Goal: Task Accomplishment & Management: Use online tool/utility

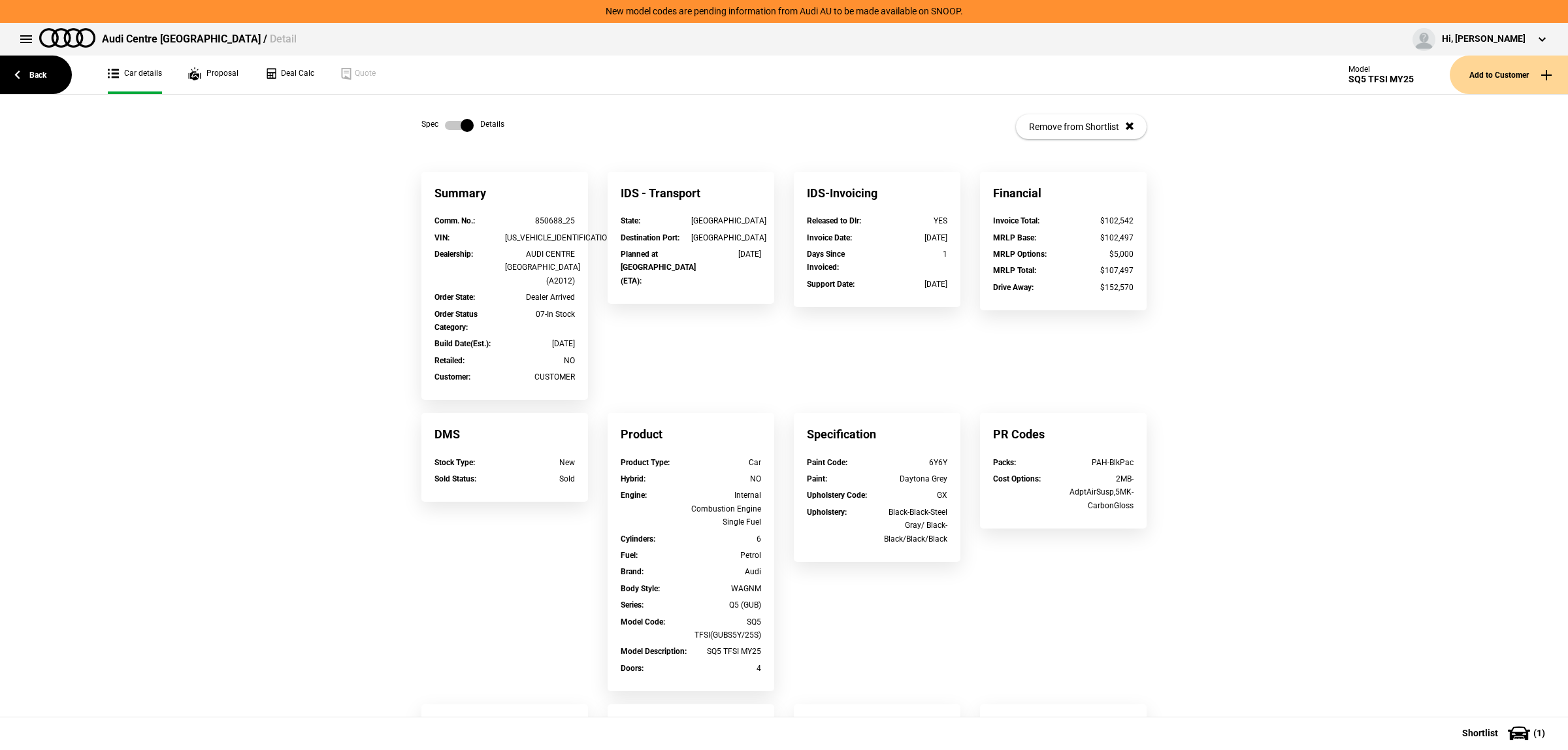
click at [48, 62] on link "Back" at bounding box center [36, 75] width 72 height 39
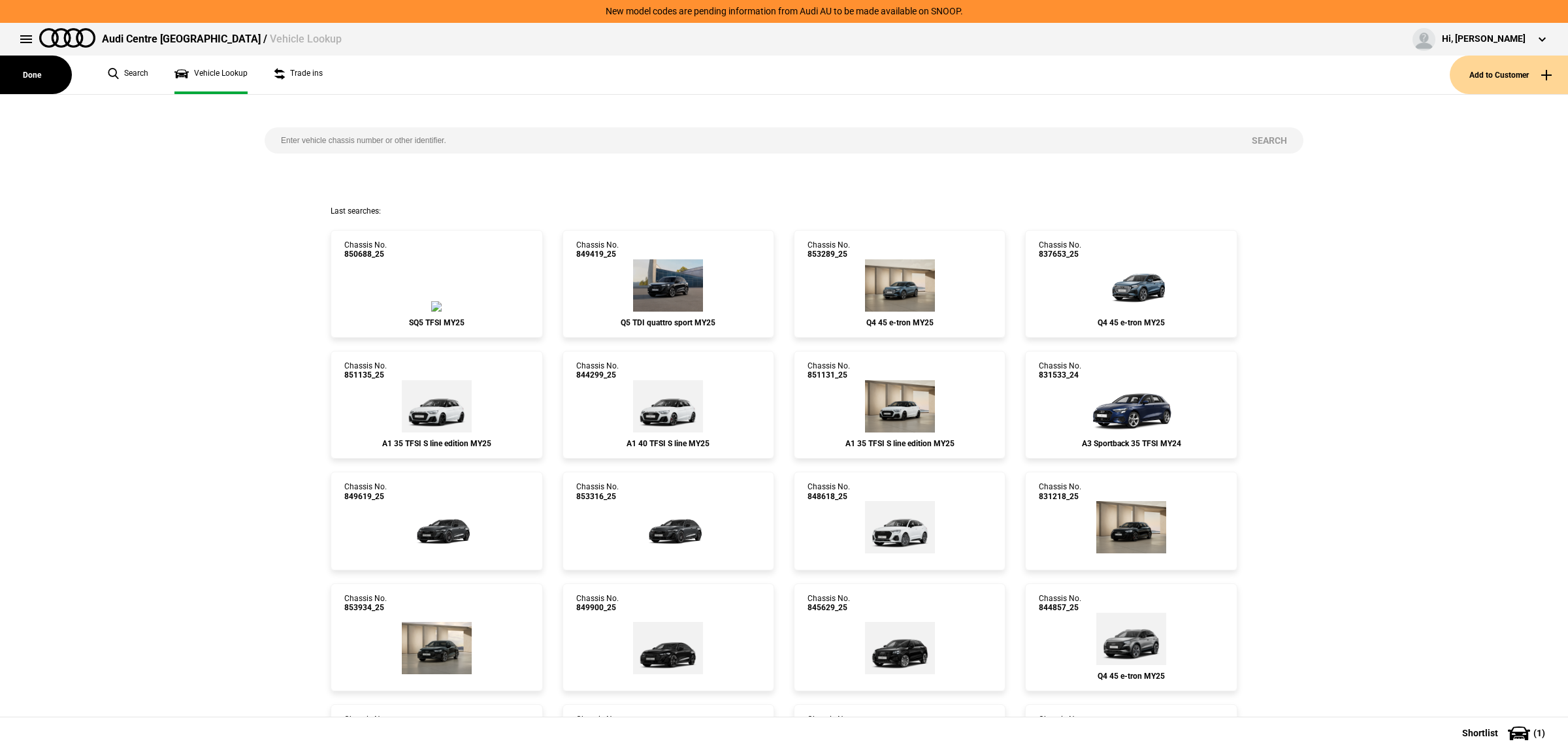
click at [394, 149] on input "search" at bounding box center [749, 140] width 970 height 26
type input "851333"
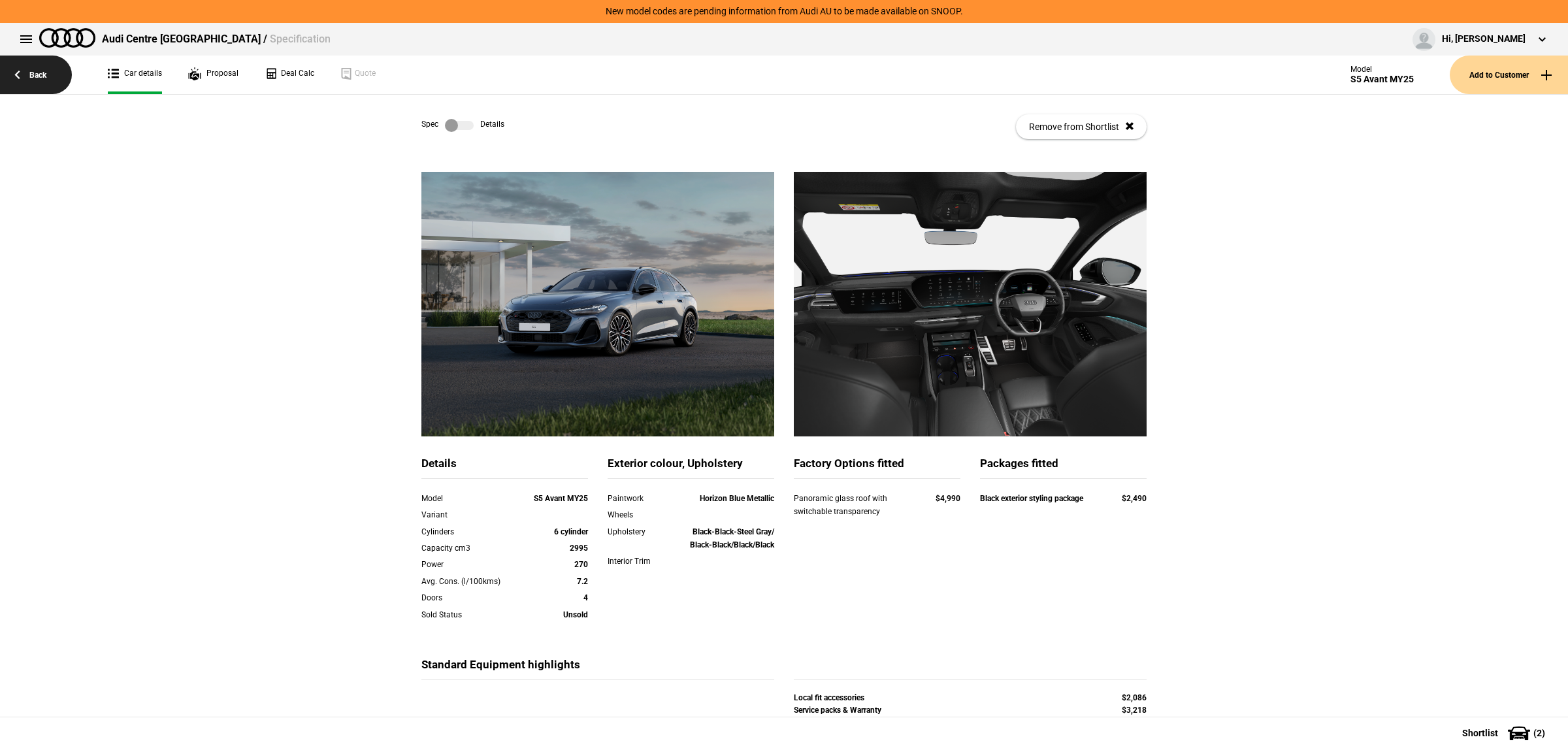
click at [24, 75] on link "Back" at bounding box center [36, 75] width 72 height 39
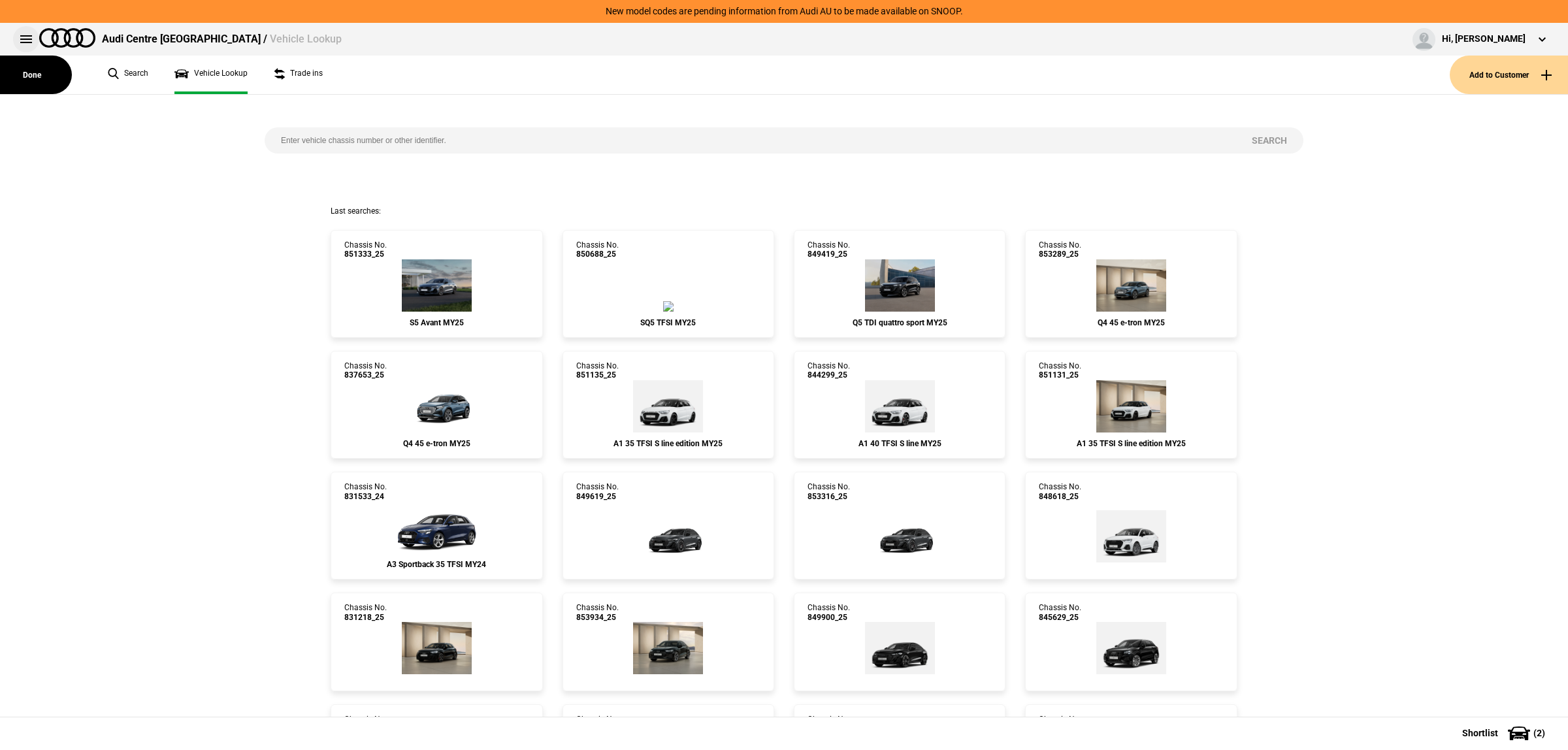
click at [17, 42] on button at bounding box center [26, 39] width 26 height 26
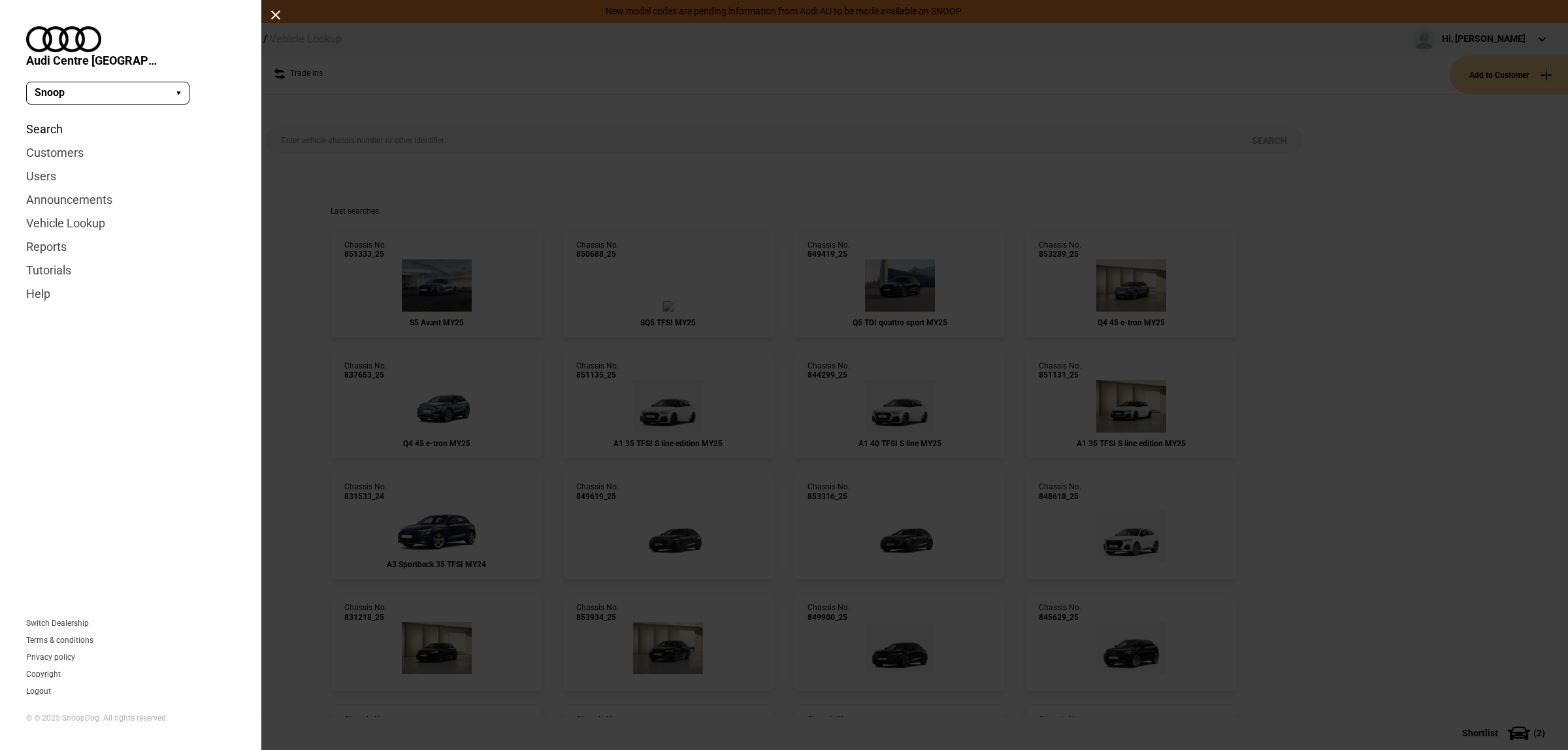
click at [49, 118] on link "Search" at bounding box center [130, 130] width 209 height 24
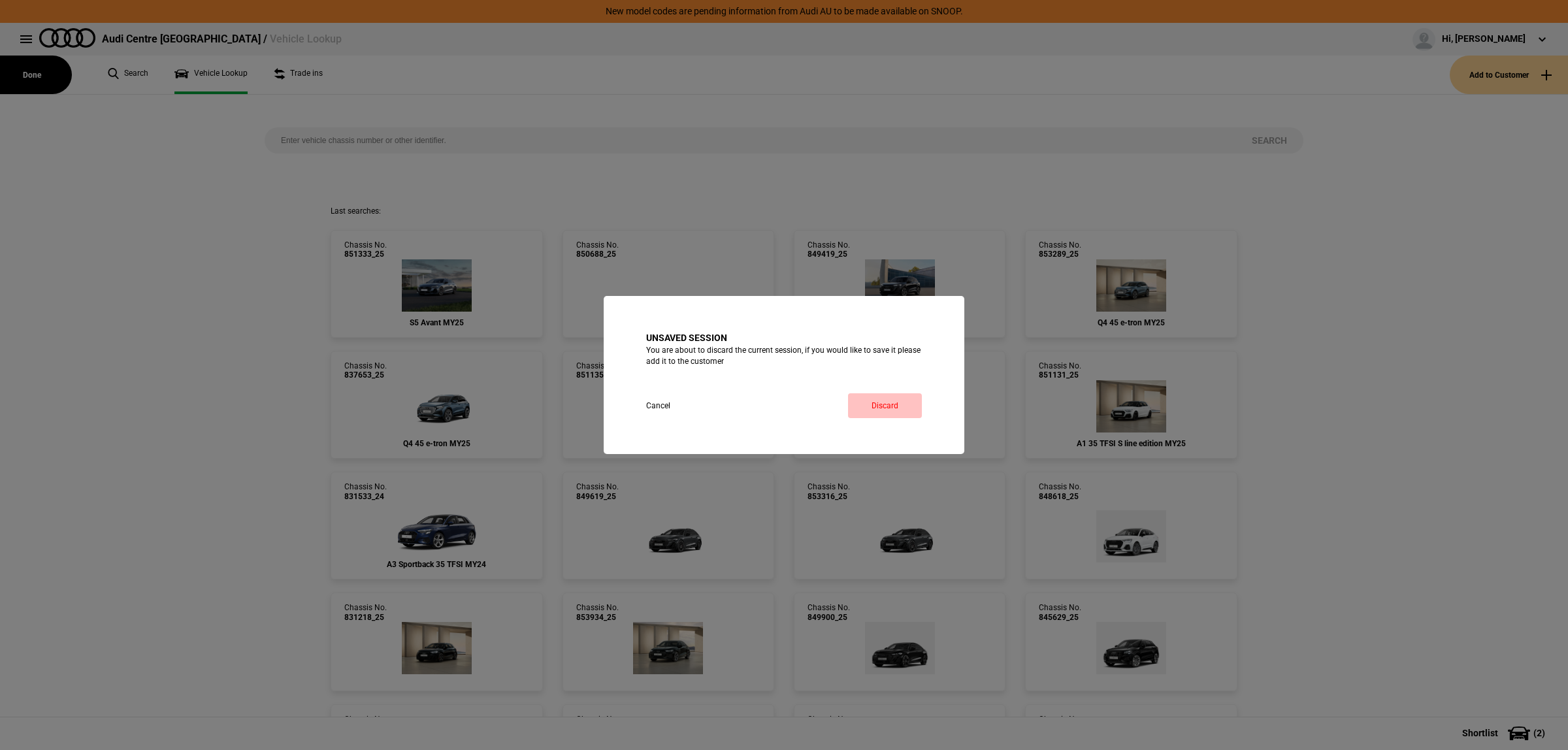
click at [907, 410] on link "Discard" at bounding box center [885, 405] width 74 height 25
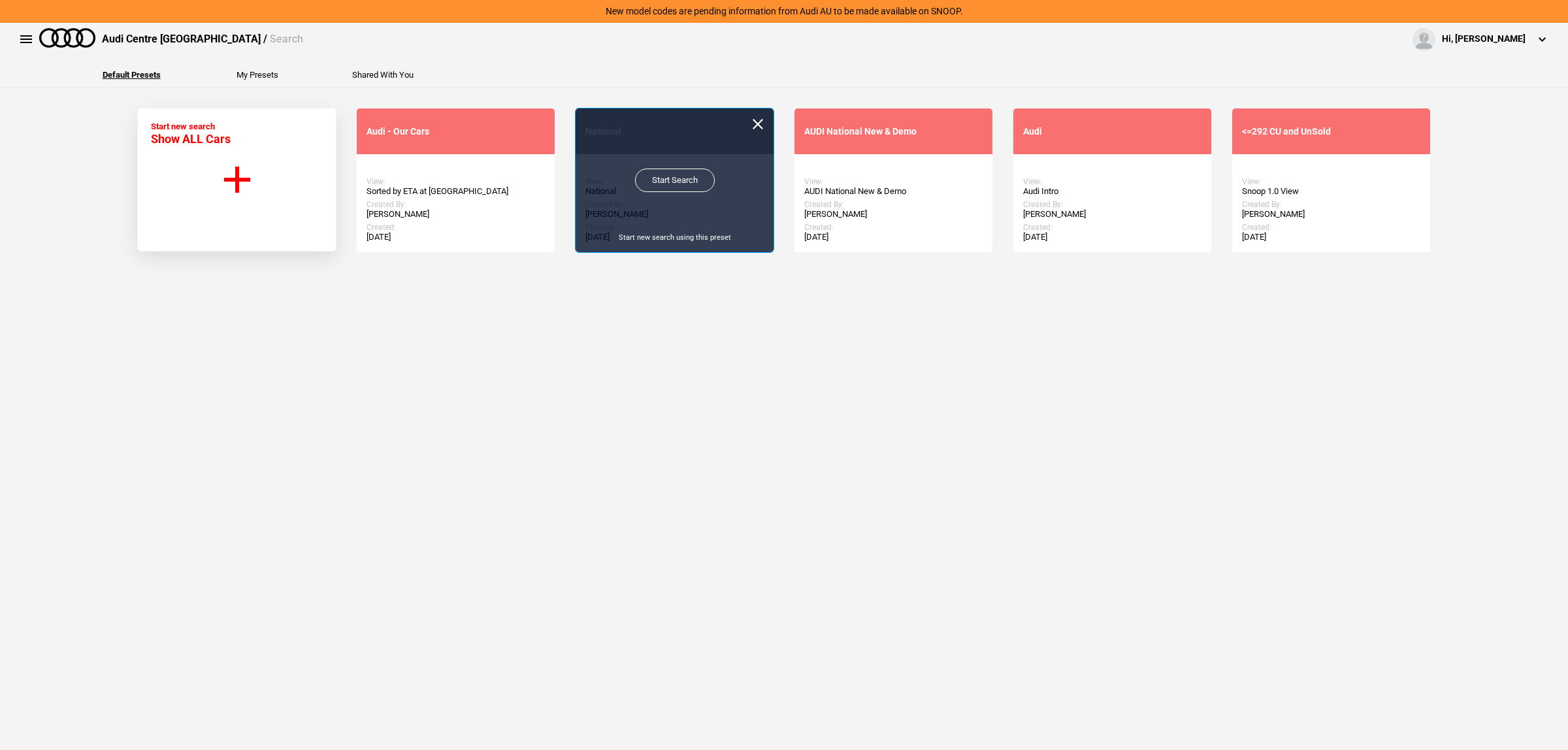
click at [656, 183] on link "Start Search" at bounding box center [675, 180] width 80 height 24
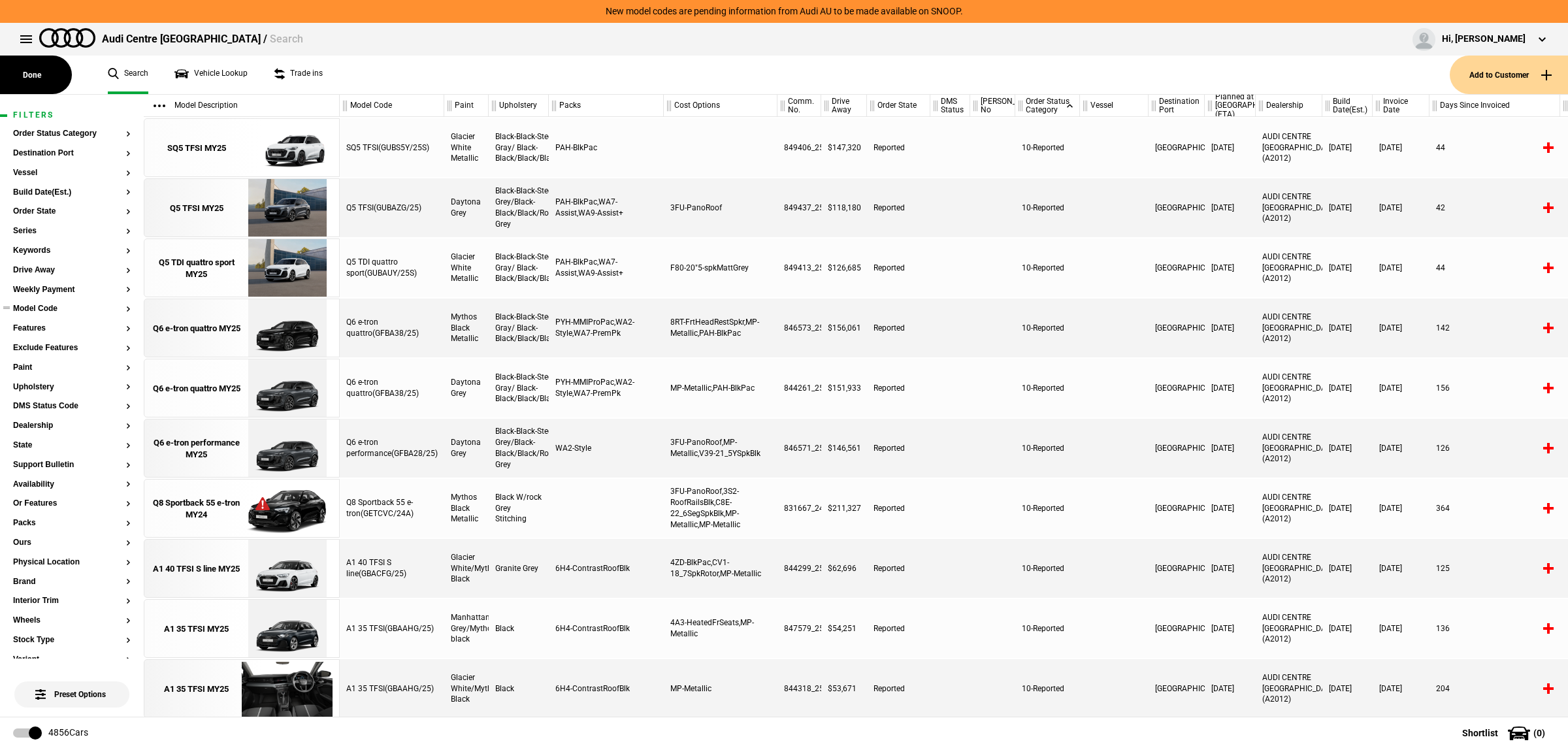
click at [54, 311] on button "Model Code" at bounding box center [72, 309] width 118 height 9
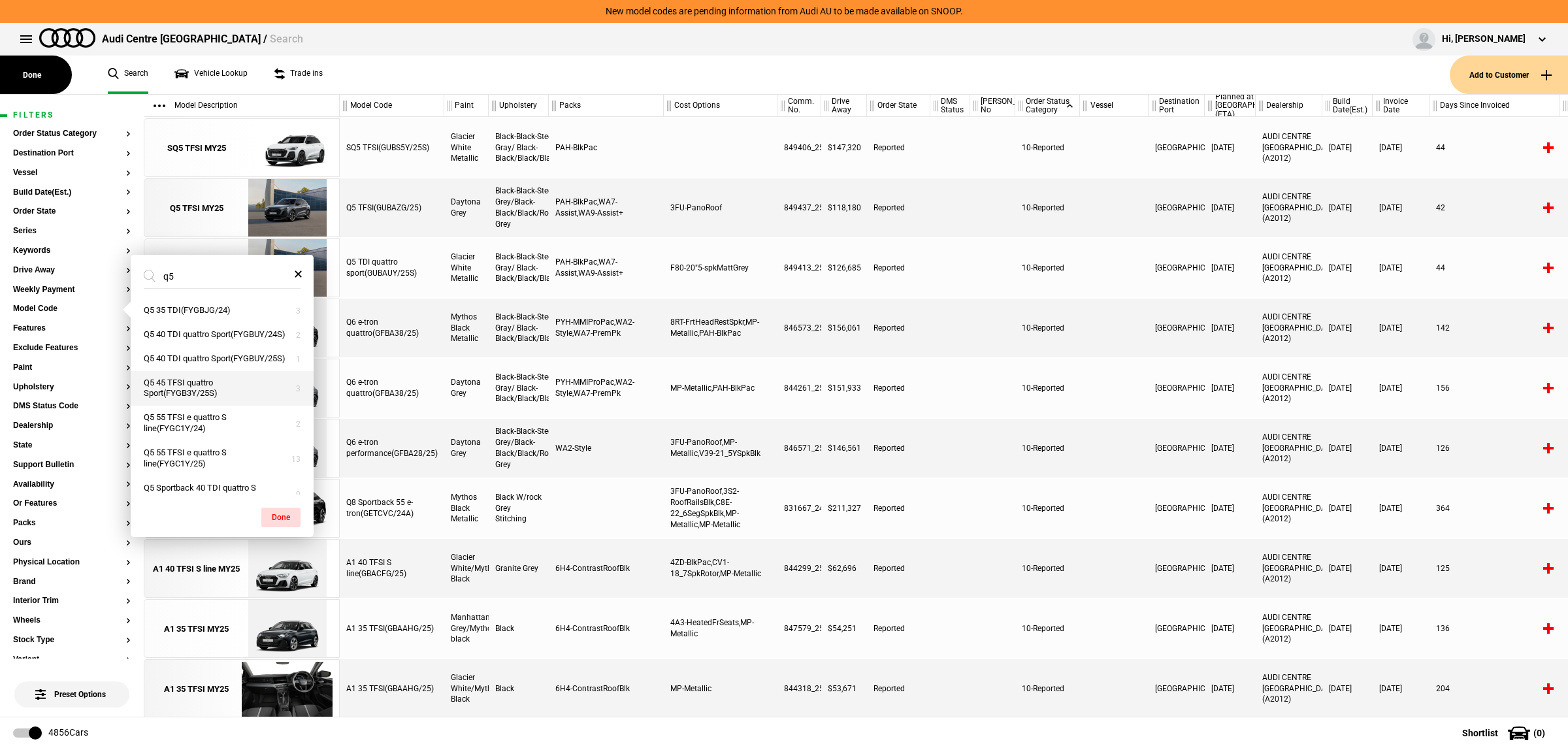
type input "q5"
click at [235, 406] on button "Q5 45 TFSI quattro Sport(FYGB3Y/25S)" at bounding box center [222, 388] width 183 height 35
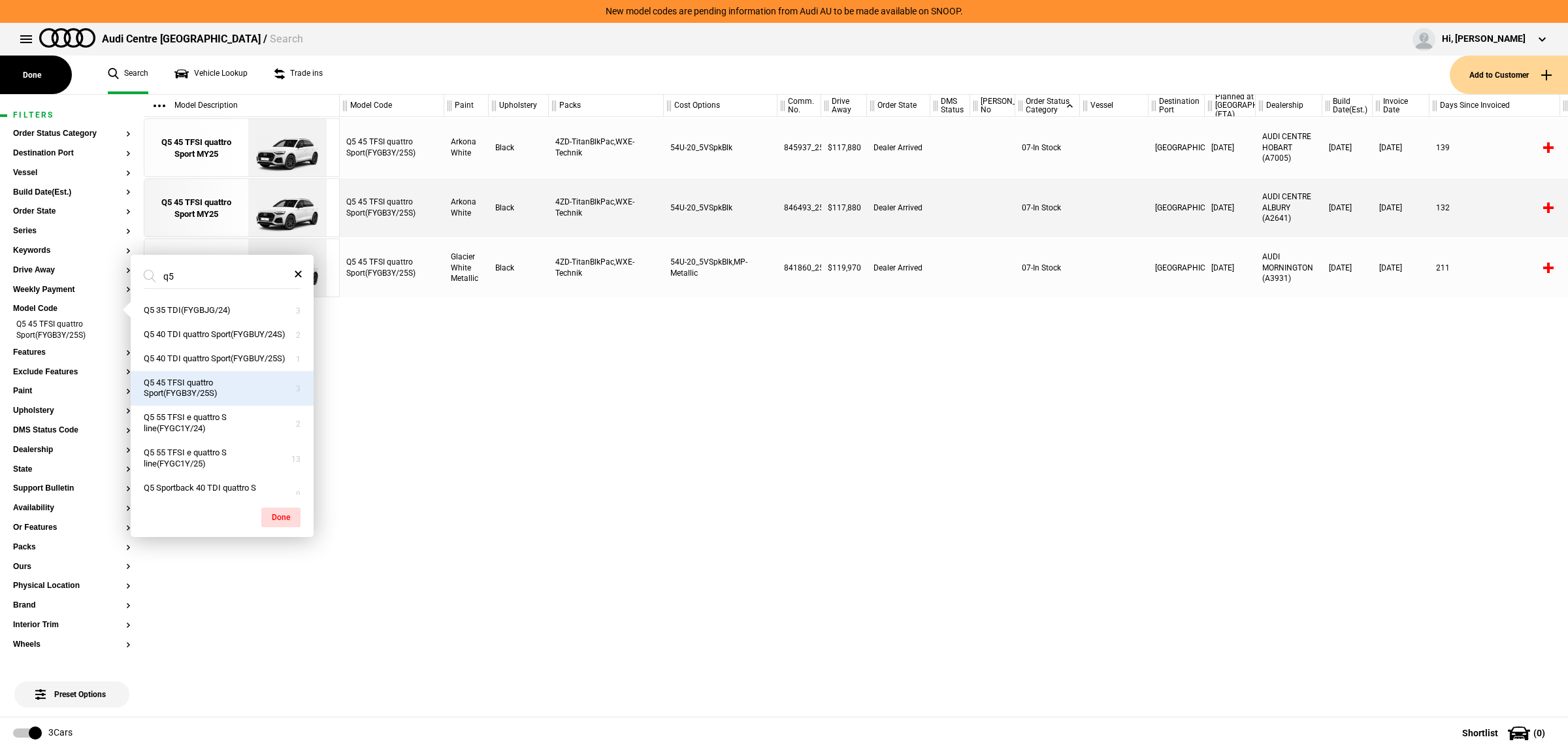
click at [833, 488] on div "Q5 45 TFSI quattro Sport(FYGB3Y/25S) Arkona White Black 4ZD-TitanBlkPac,WXE-Tec…" at bounding box center [954, 416] width 1228 height 599
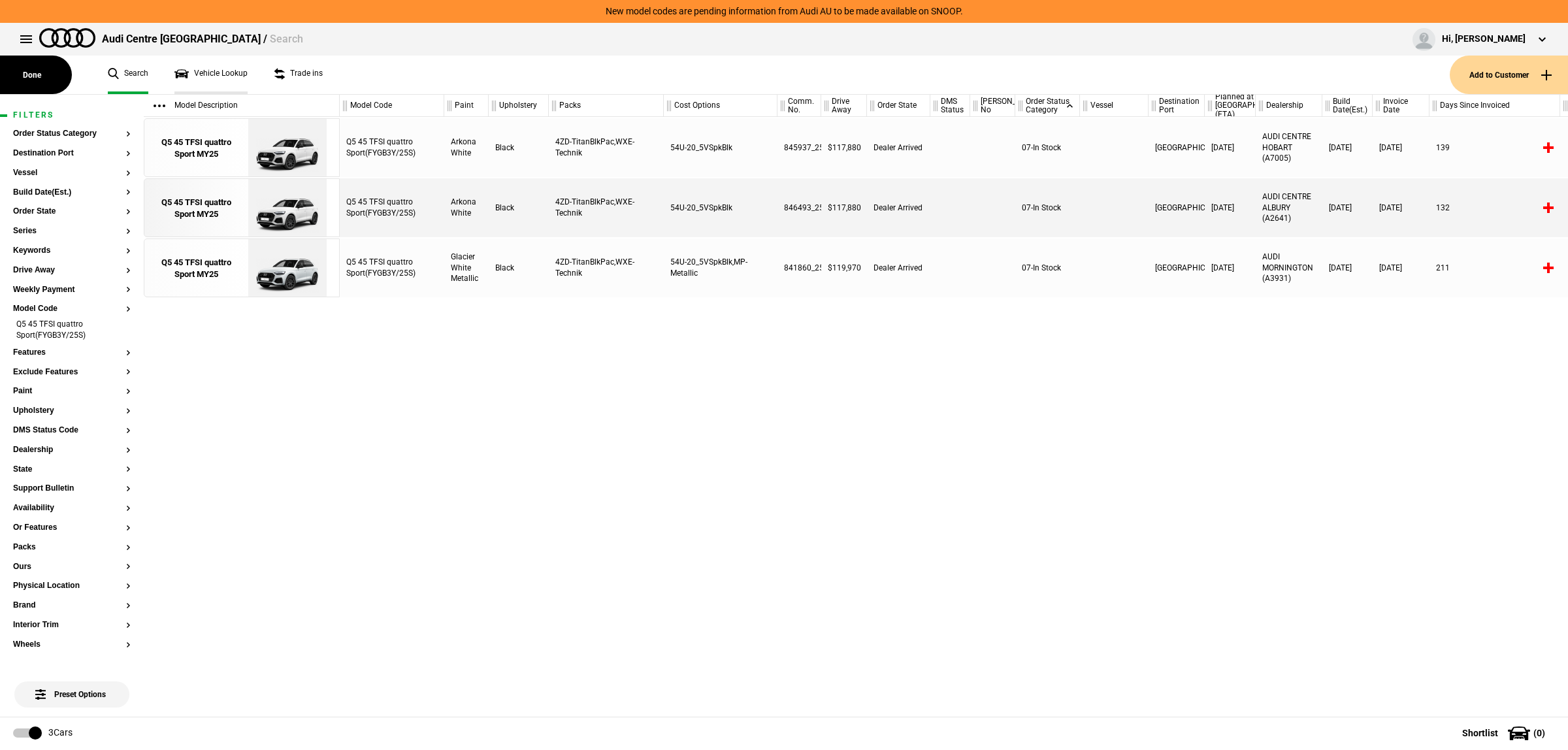
click at [217, 74] on link "Vehicle Lookup" at bounding box center [210, 75] width 73 height 39
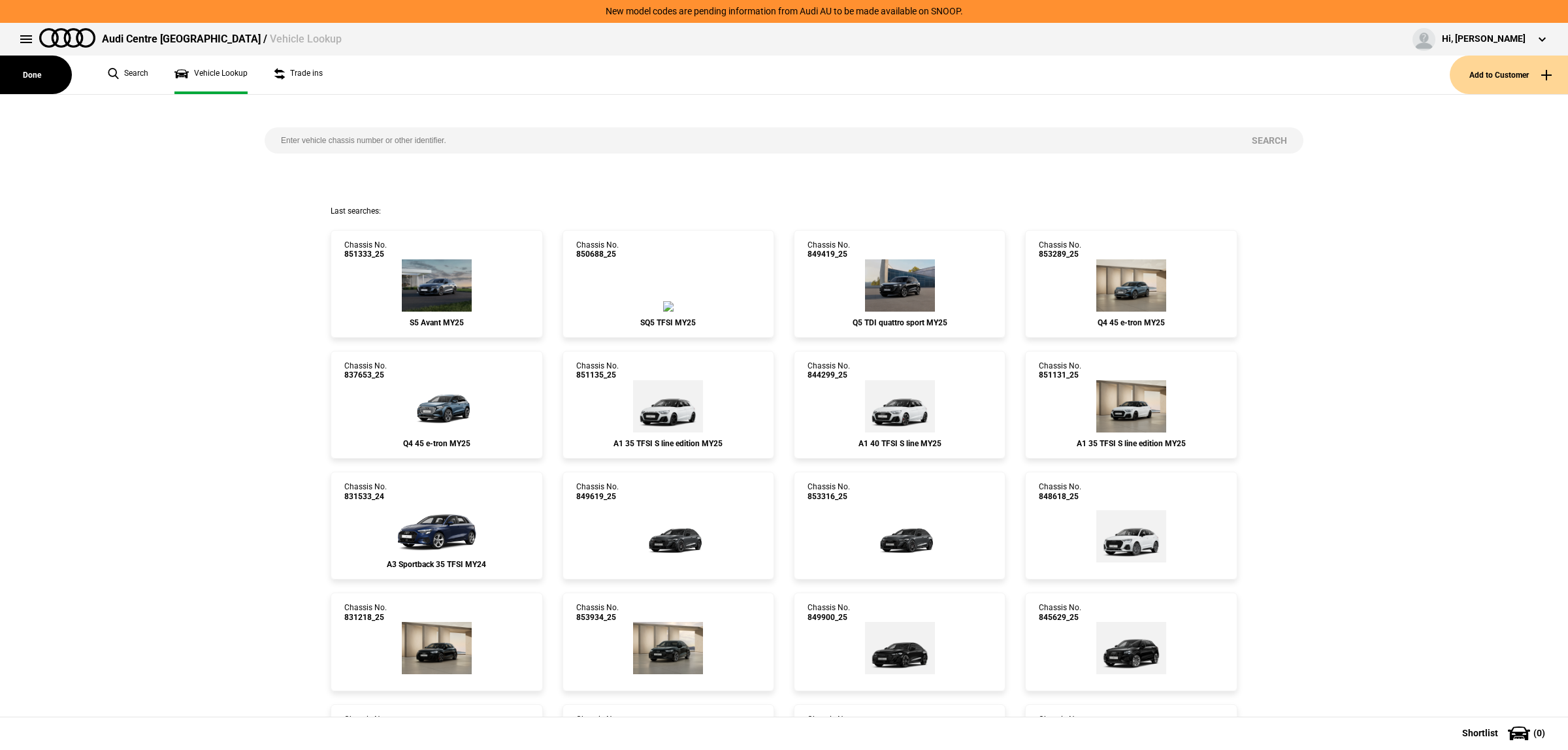
click at [309, 139] on input "search" at bounding box center [749, 140] width 970 height 26
paste input "845099"
type input "845099"
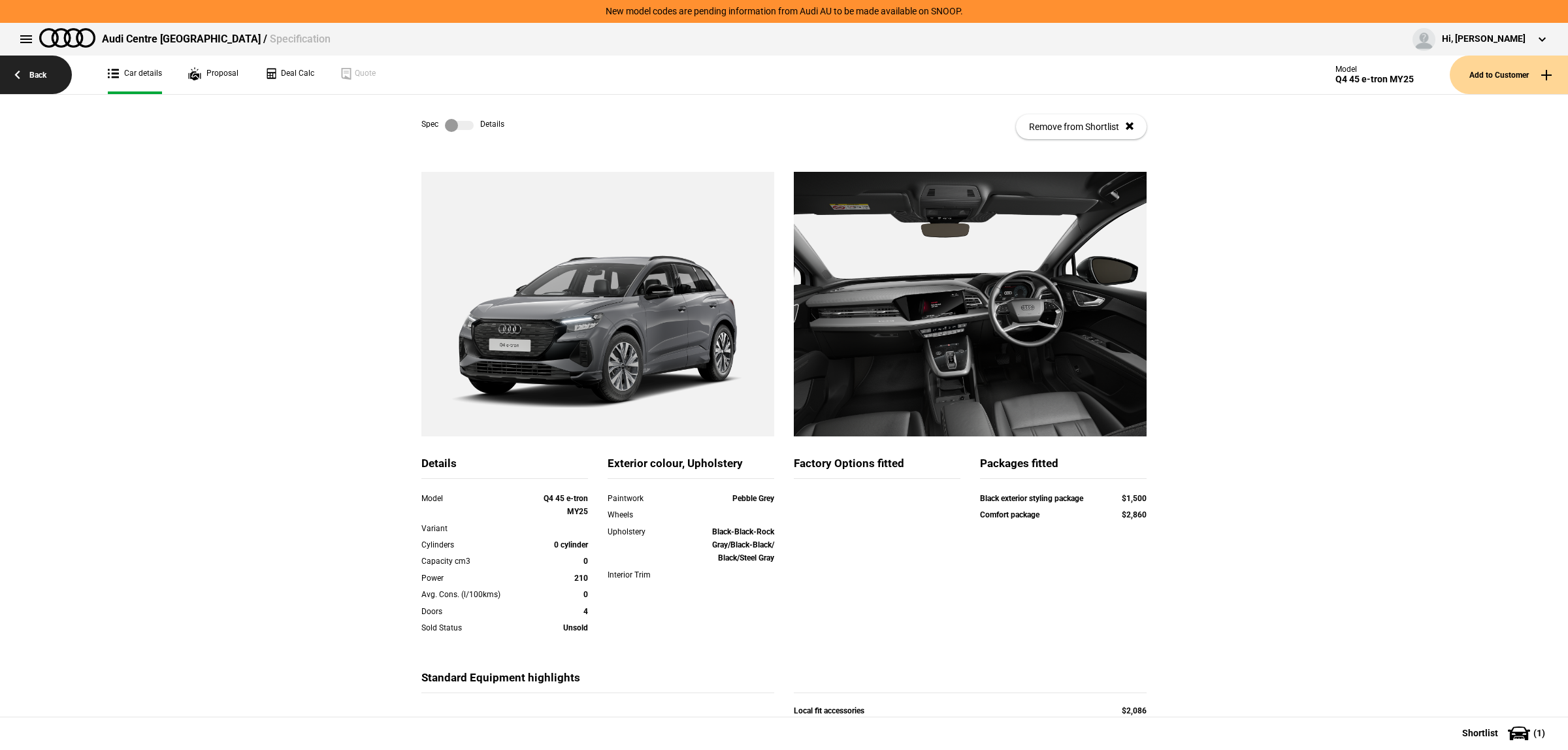
click at [51, 75] on link "Back" at bounding box center [36, 75] width 72 height 39
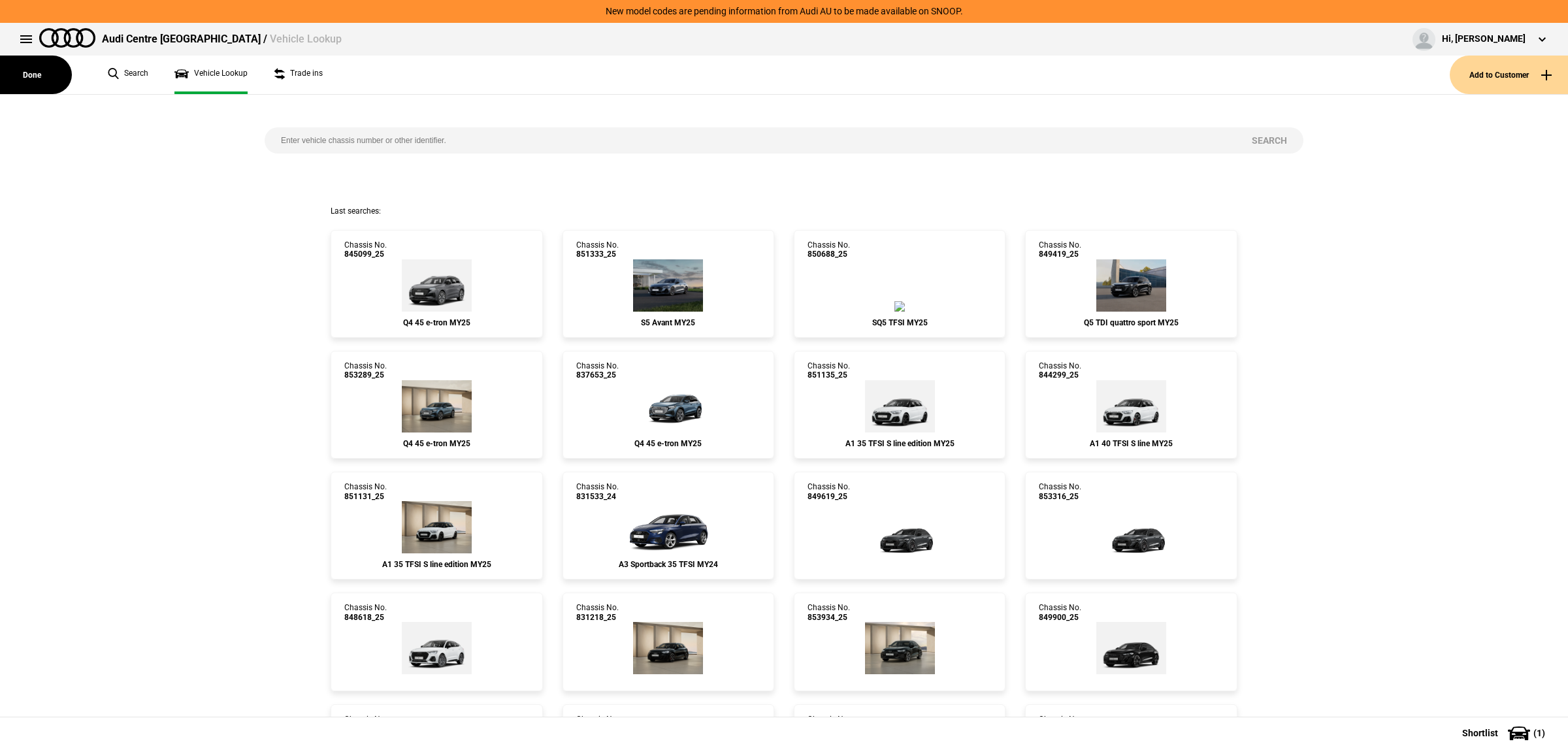
click at [400, 149] on input "search" at bounding box center [749, 140] width 970 height 26
paste input "850027"
type input "850027"
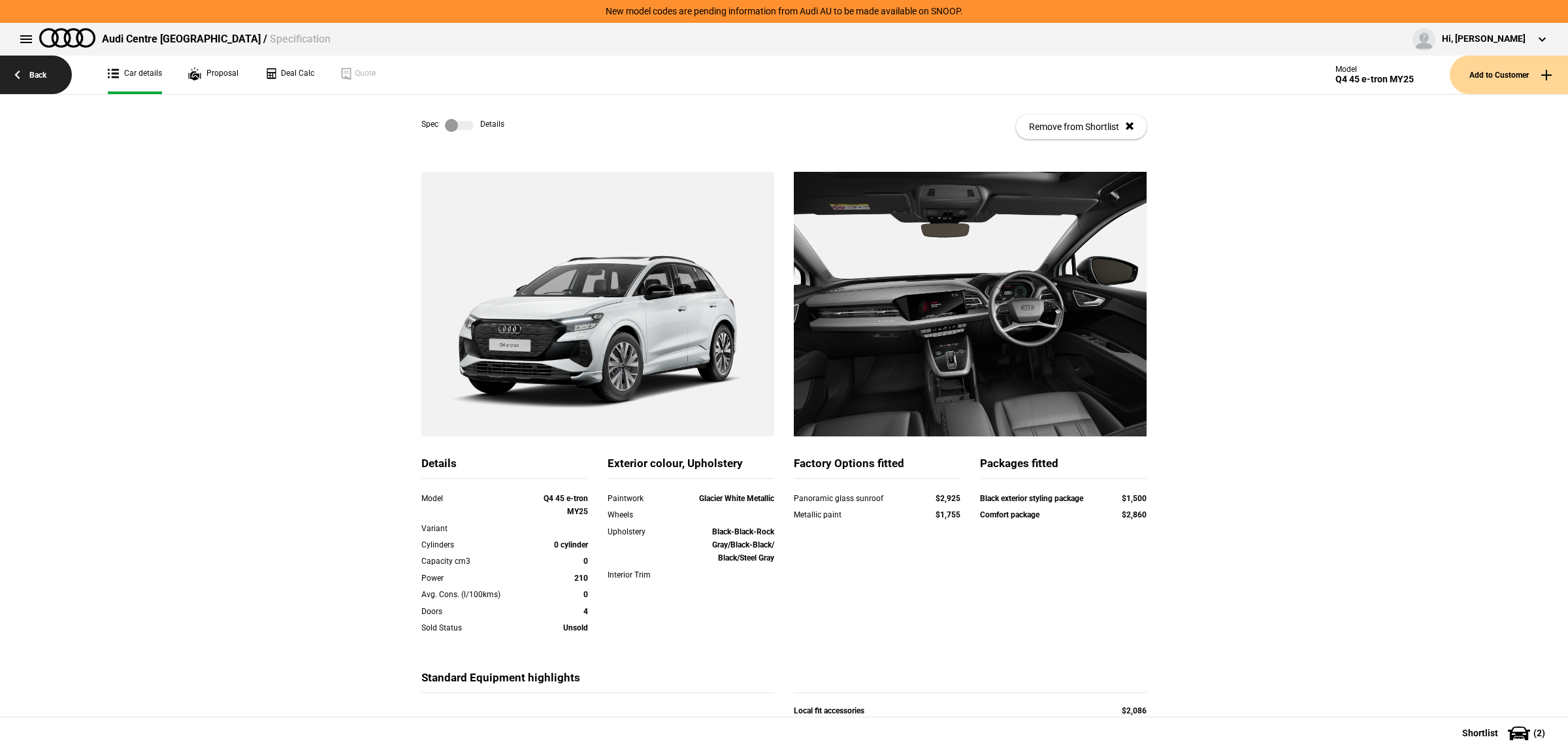
click at [47, 63] on link "Back" at bounding box center [36, 75] width 72 height 39
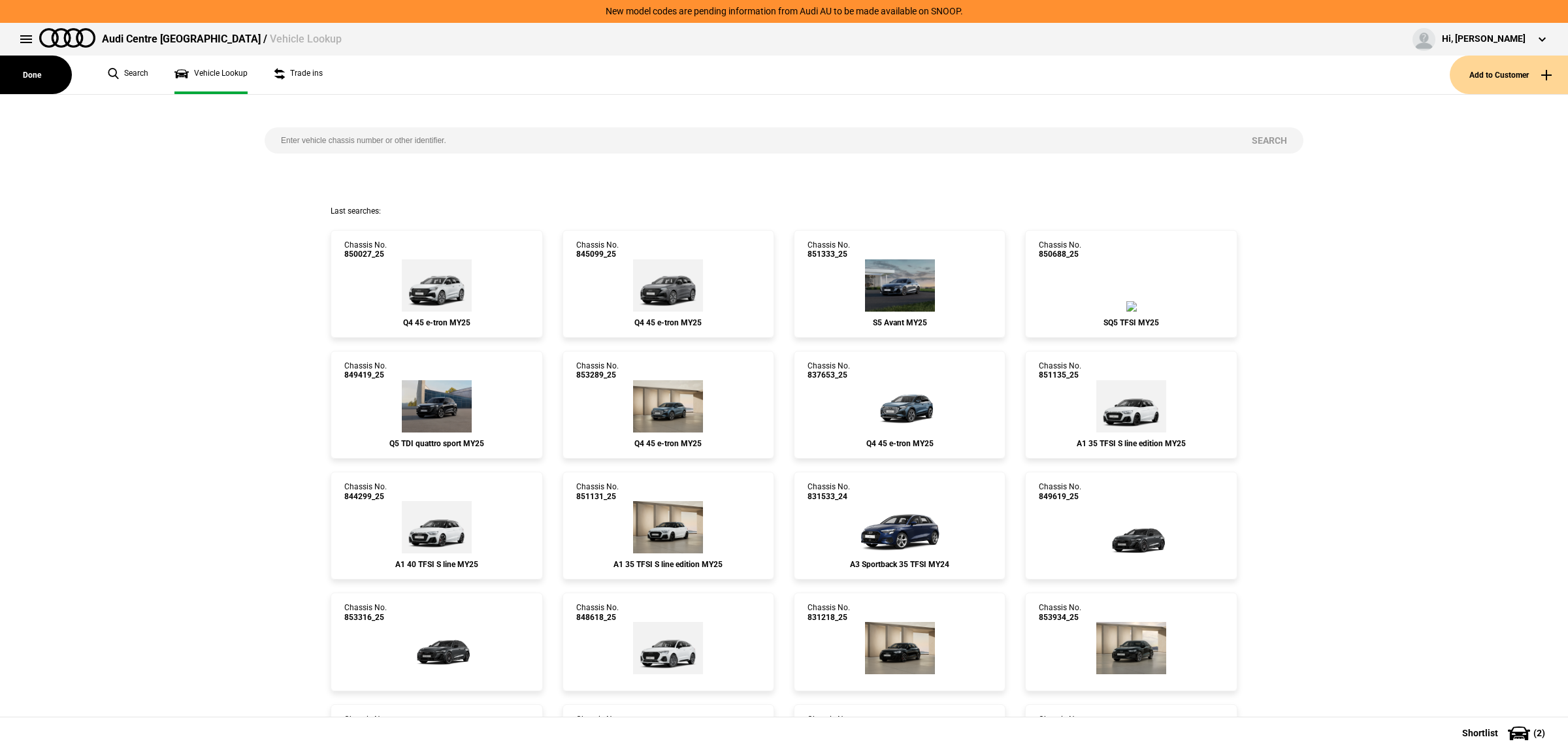
click at [498, 142] on input "search" at bounding box center [749, 140] width 970 height 26
click at [447, 287] on img at bounding box center [436, 285] width 70 height 52
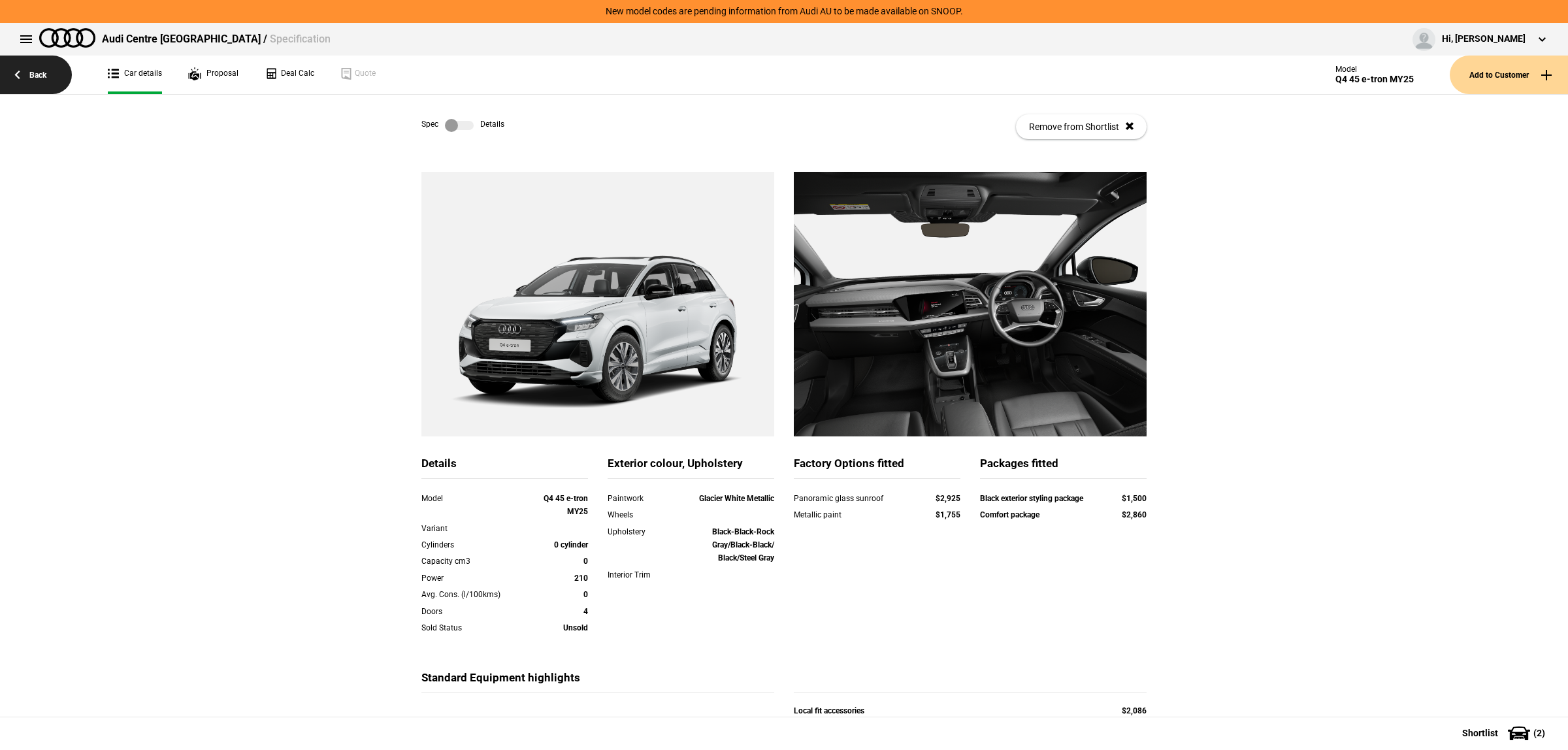
click at [41, 80] on link "Back" at bounding box center [36, 75] width 72 height 39
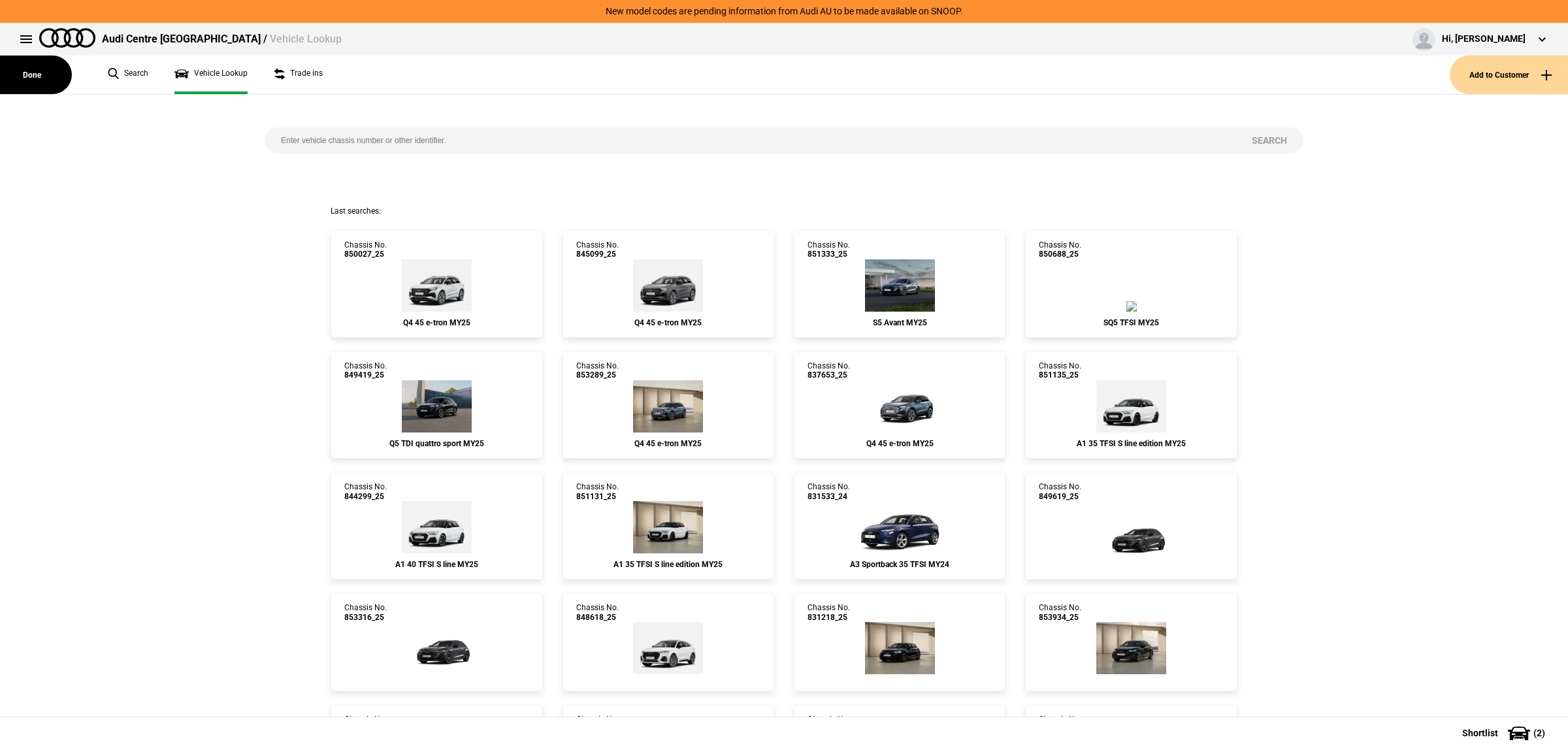
click at [458, 132] on input "search" at bounding box center [749, 140] width 970 height 26
paste input "845410"
type input "845410"
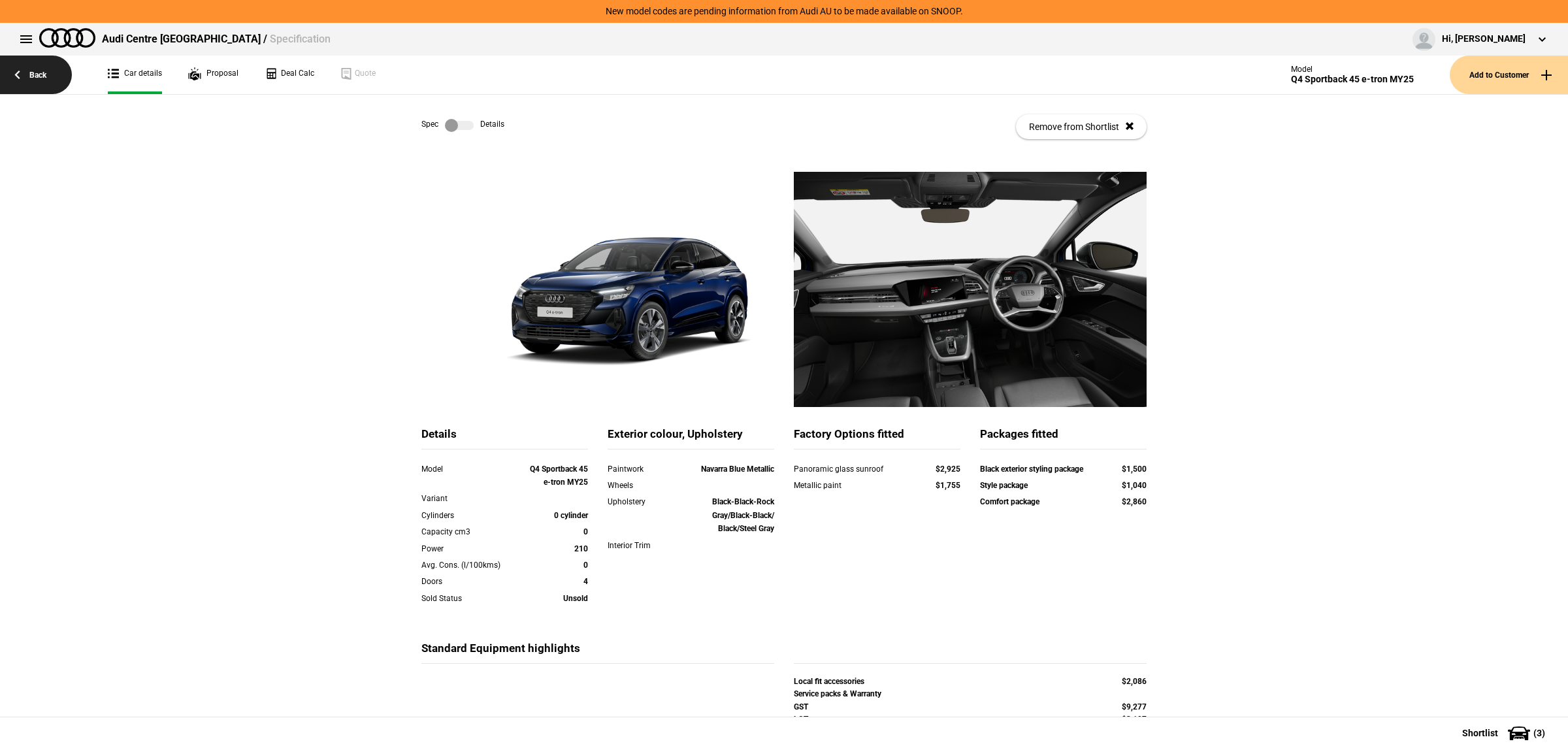
click at [32, 69] on link "Back" at bounding box center [36, 75] width 72 height 39
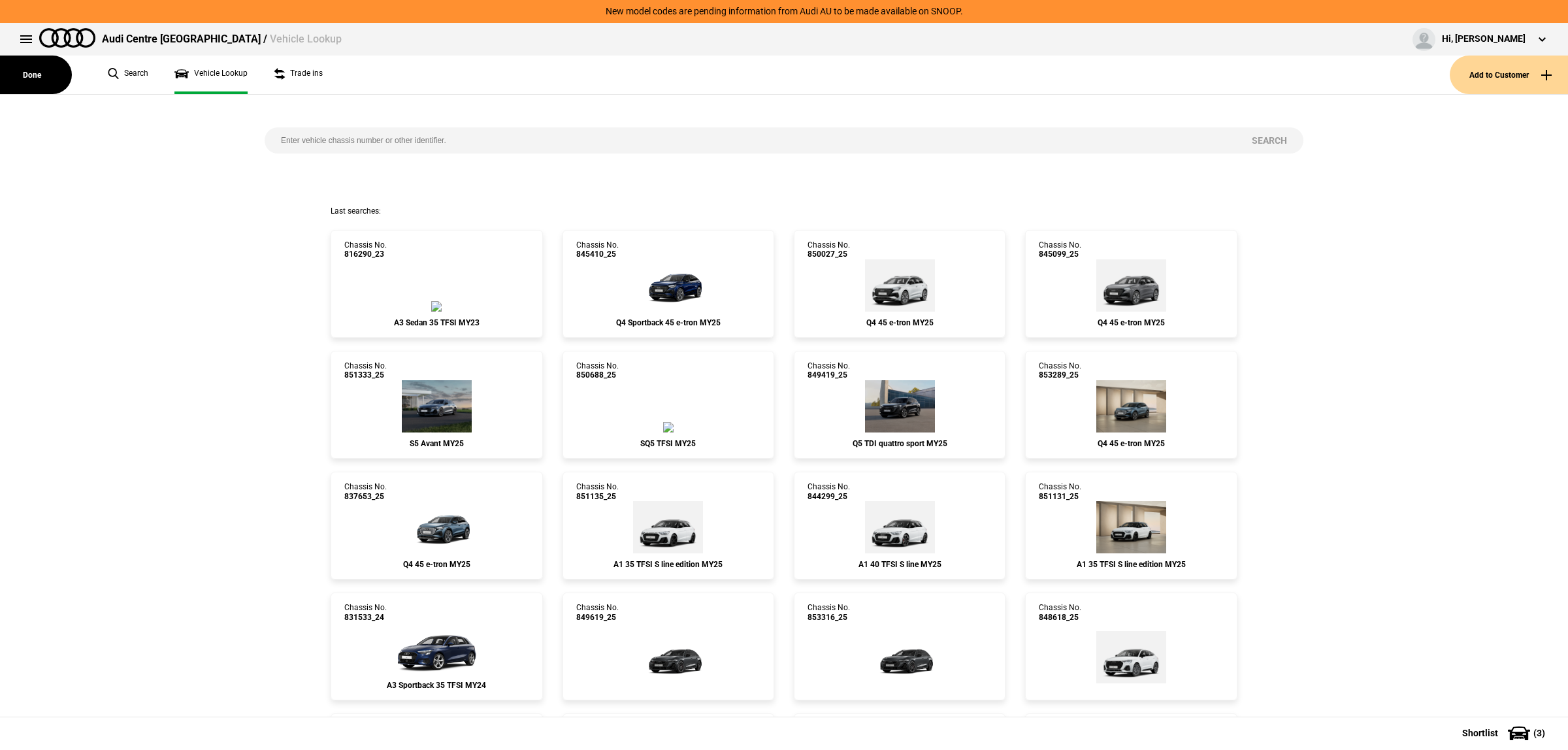
click at [422, 141] on input "search" at bounding box center [749, 140] width 970 height 26
paste input "835846"
type input "835846"
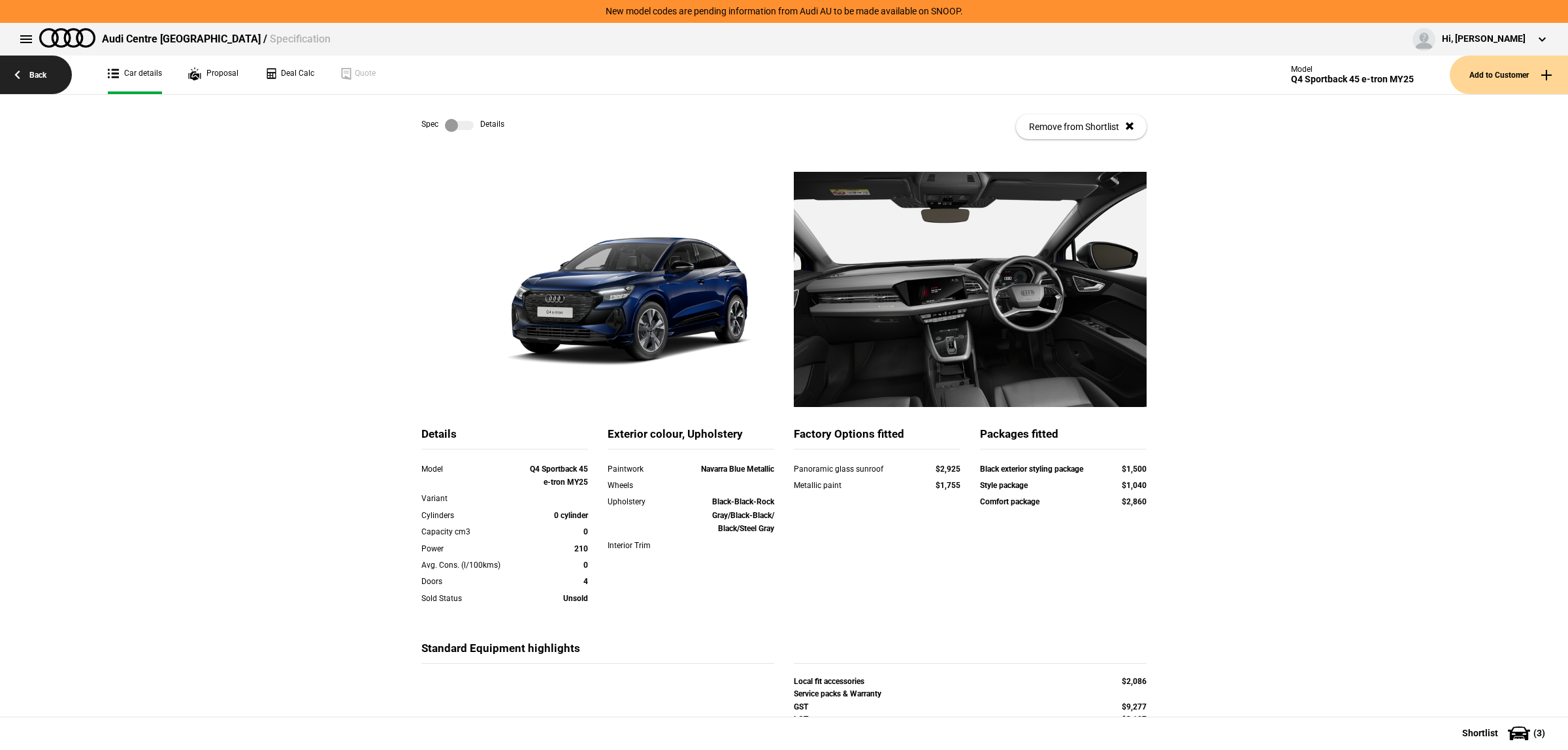
click at [26, 70] on link "Back" at bounding box center [36, 75] width 72 height 39
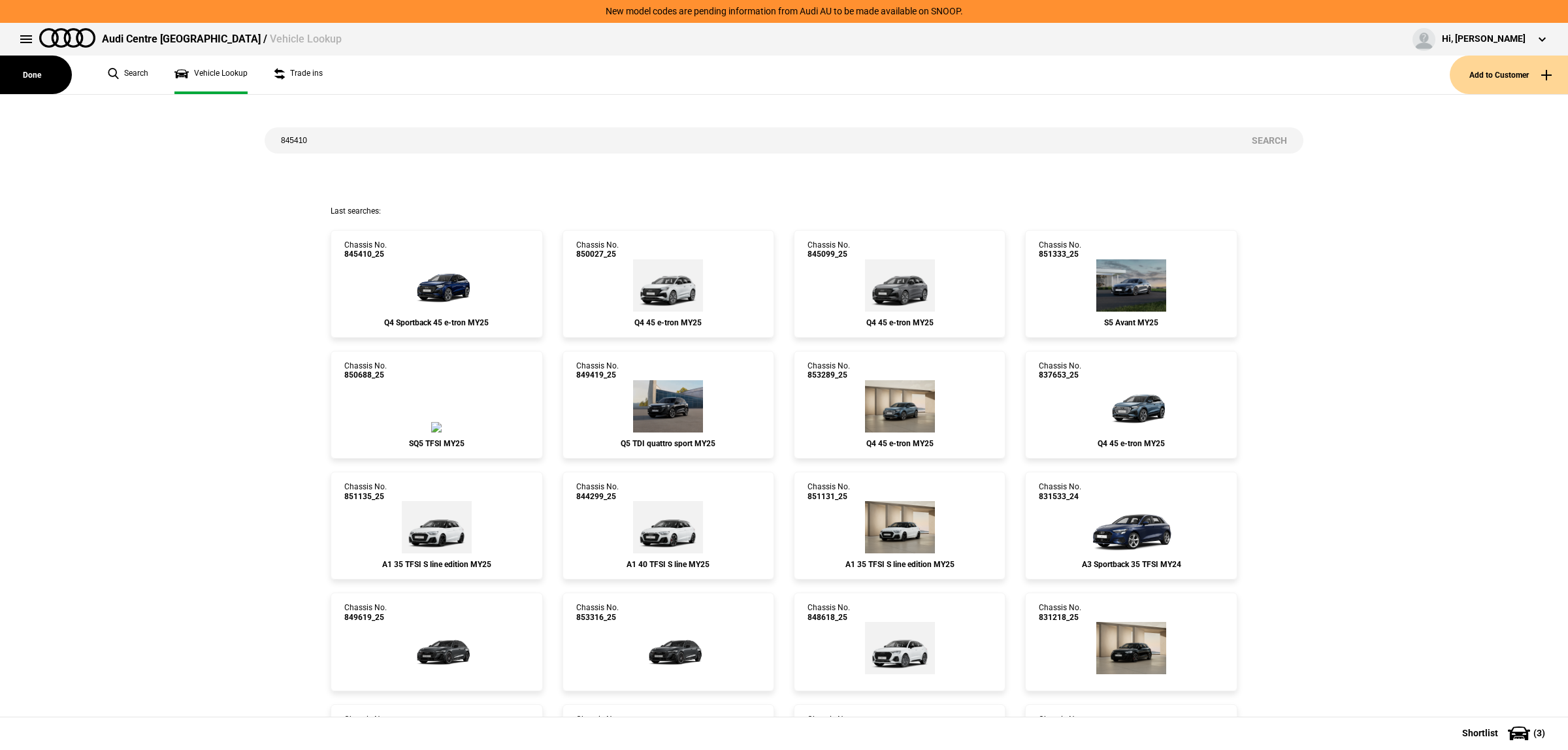
click at [481, 141] on input "845410" at bounding box center [749, 140] width 970 height 26
paste input "WAUZZZGY4PA07880"
type input "[US_VEHICLE_IDENTIFICATION_NUMBER]"
